Goal: Navigation & Orientation: Find specific page/section

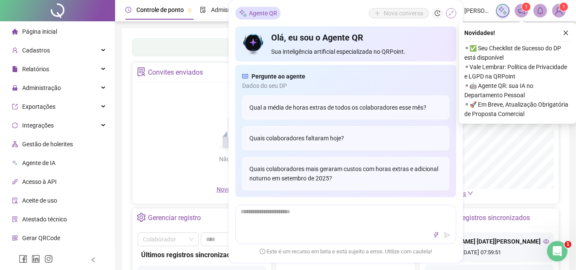
click at [452, 10] on icon "shrink" at bounding box center [451, 13] width 6 height 6
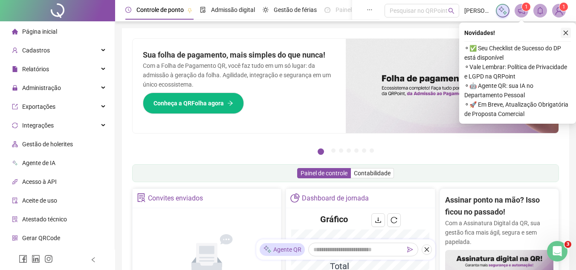
click at [563, 35] on icon "close" at bounding box center [566, 33] width 6 height 6
